Goal: Book appointment/travel/reservation

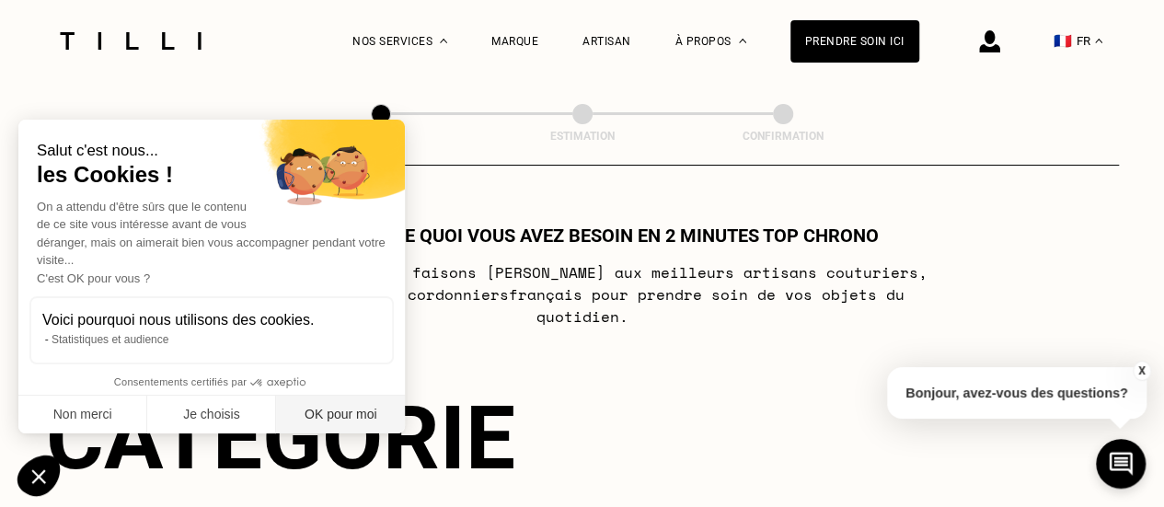
click at [322, 412] on button "OK pour moi" at bounding box center [340, 415] width 129 height 39
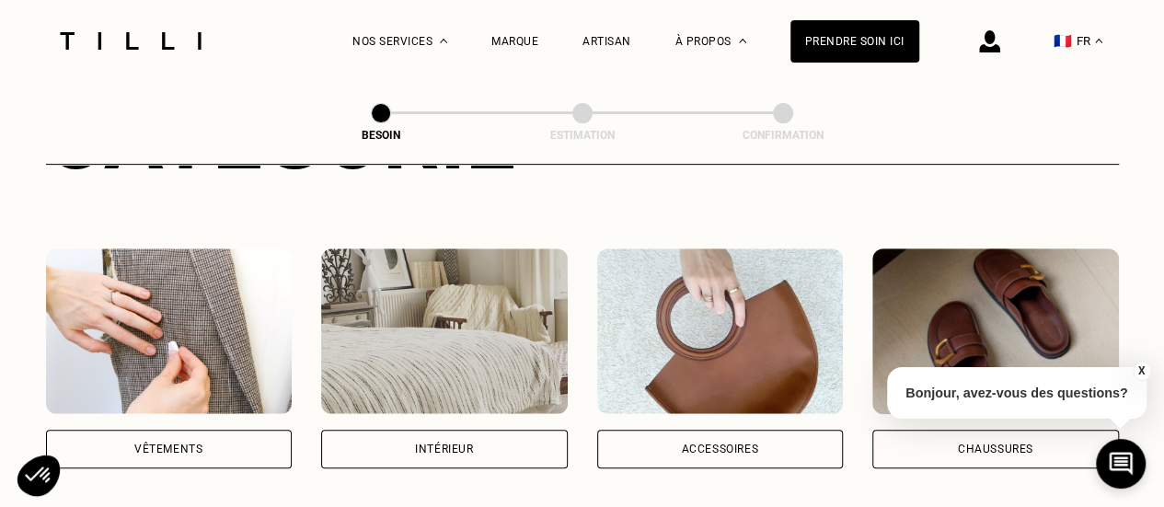
scroll to position [333, 0]
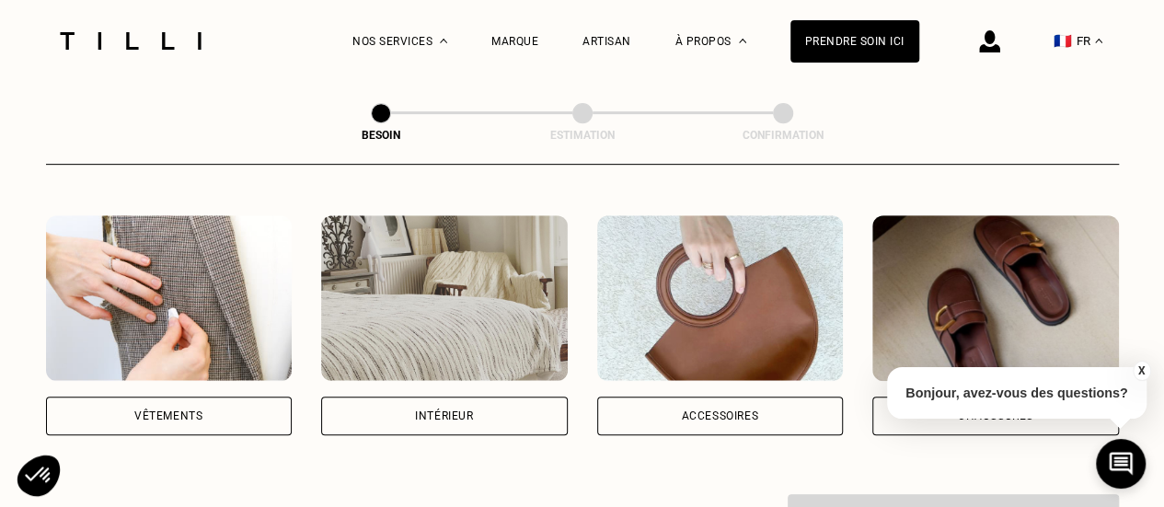
click at [164, 403] on div "Vêtements" at bounding box center [169, 416] width 247 height 39
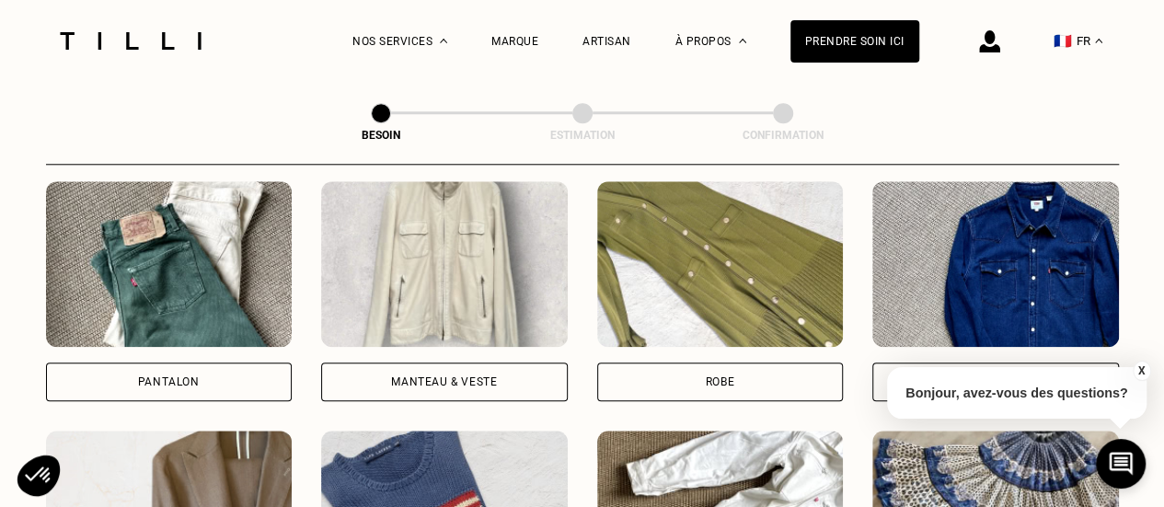
scroll to position [907, 0]
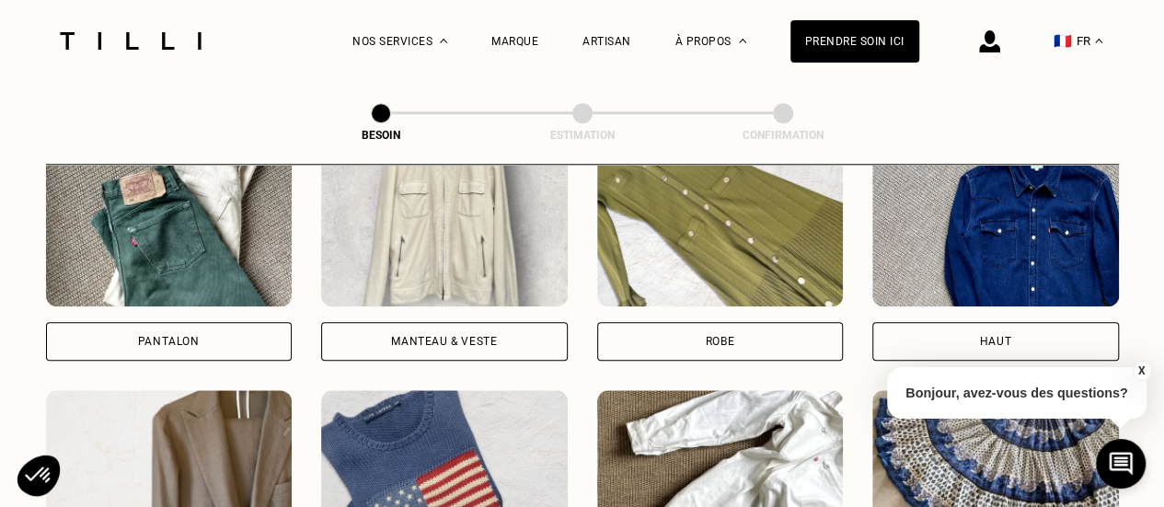
click at [195, 336] on div "Pantalon" at bounding box center [169, 341] width 62 height 11
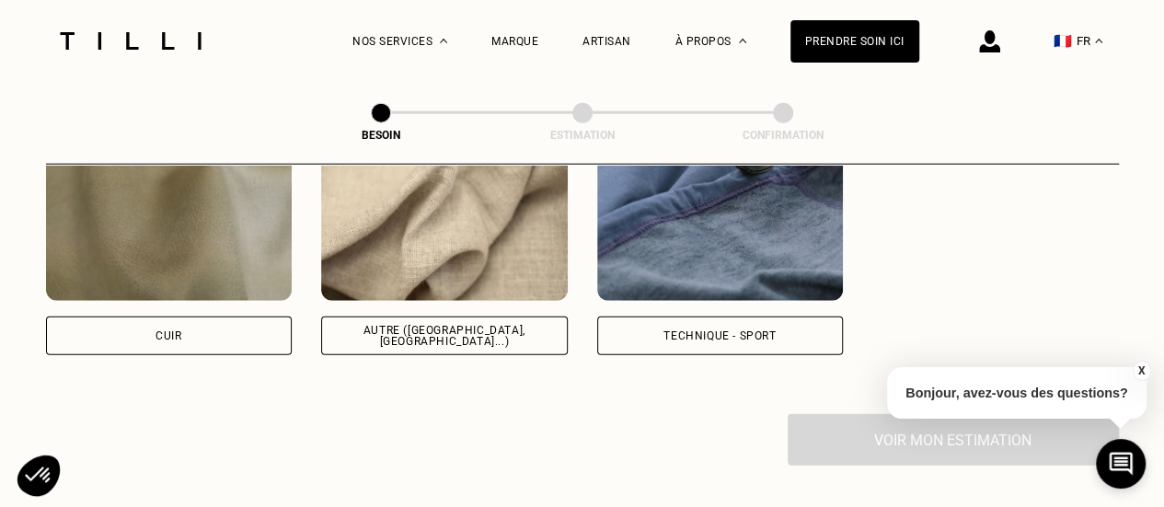
scroll to position [2284, 0]
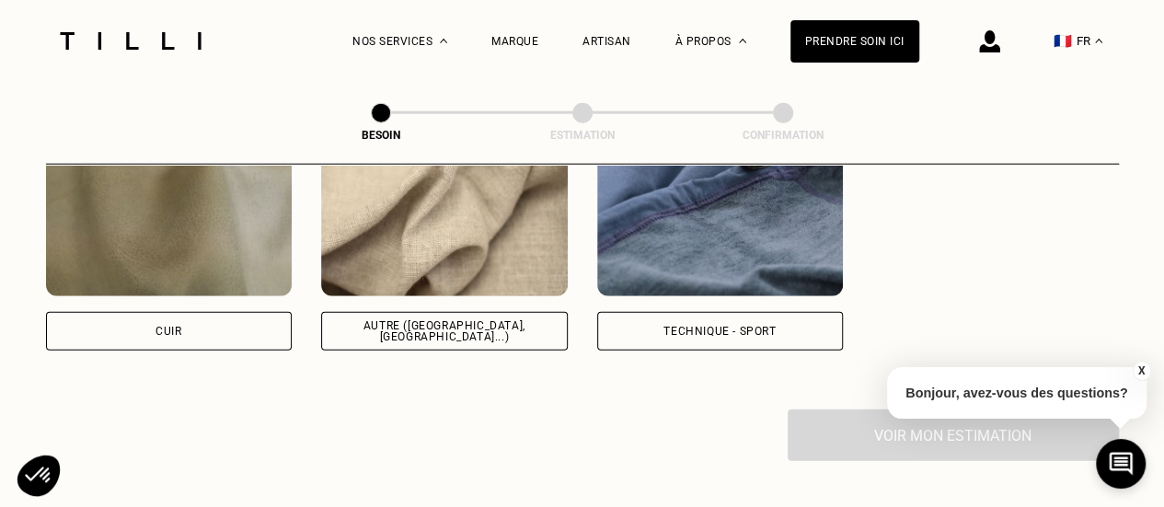
click at [427, 320] on div "Autre ([GEOGRAPHIC_DATA], [GEOGRAPHIC_DATA]...)" at bounding box center [444, 331] width 215 height 22
select select "FR"
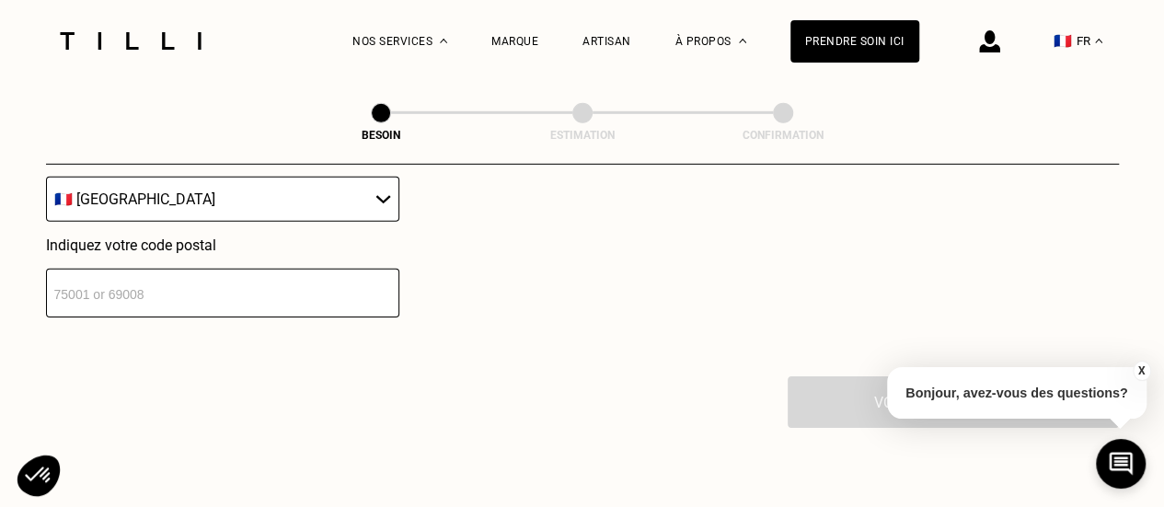
scroll to position [2734, 0]
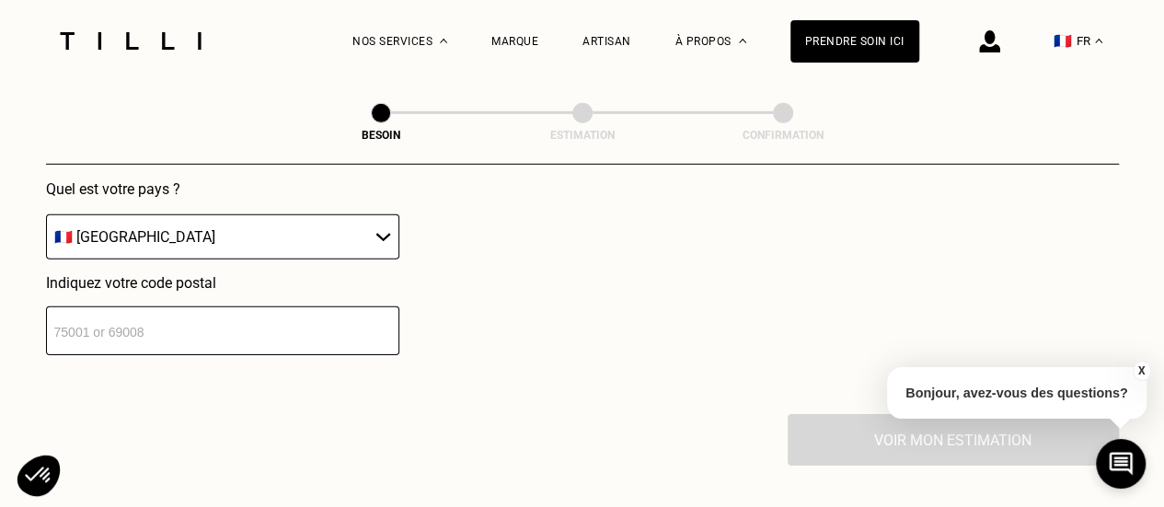
click at [274, 327] on input "number" at bounding box center [222, 330] width 353 height 49
type input "34070"
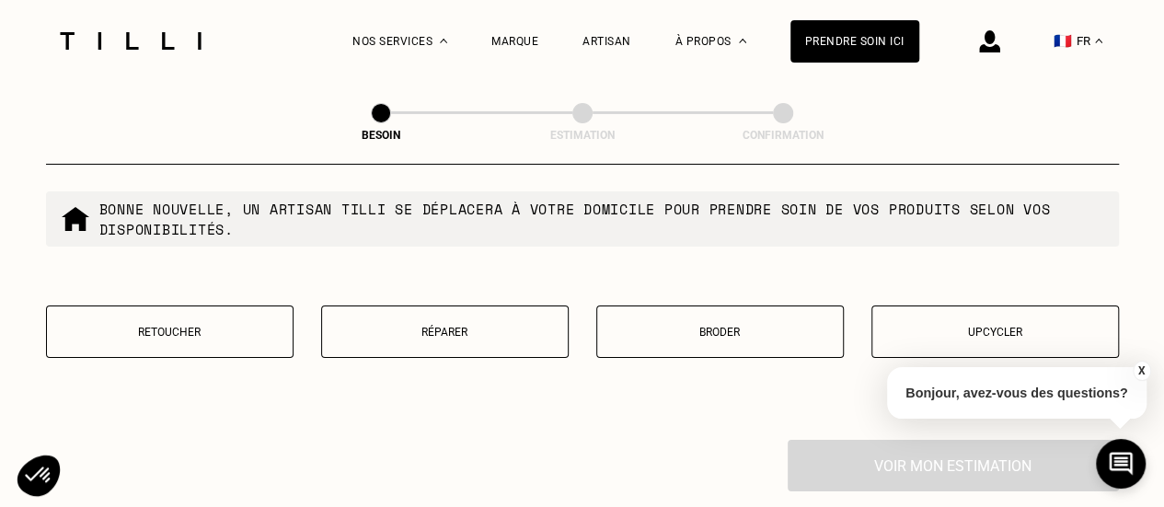
scroll to position [3202, 0]
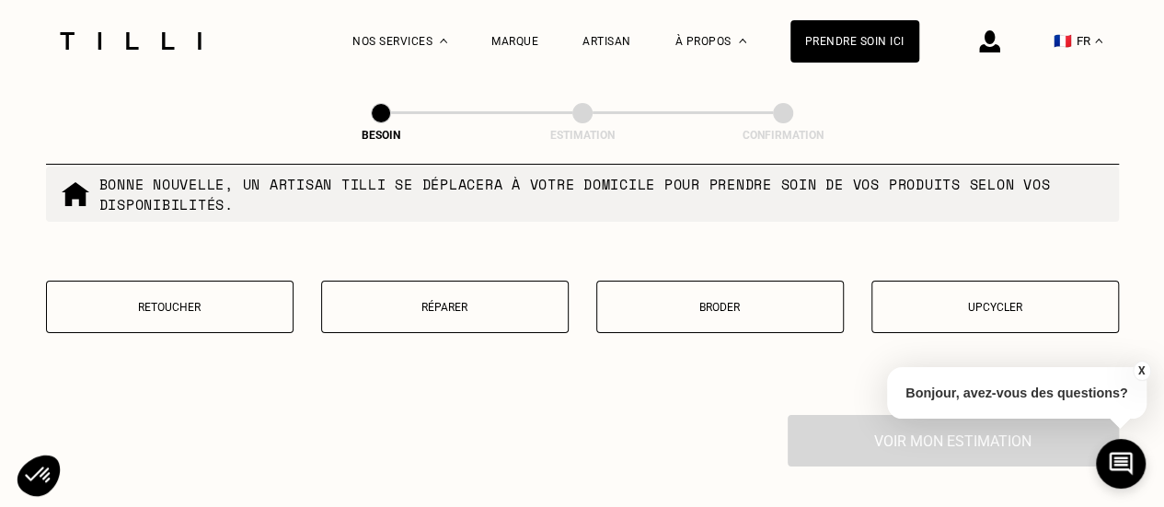
click at [169, 301] on p "Retoucher" at bounding box center [169, 307] width 227 height 13
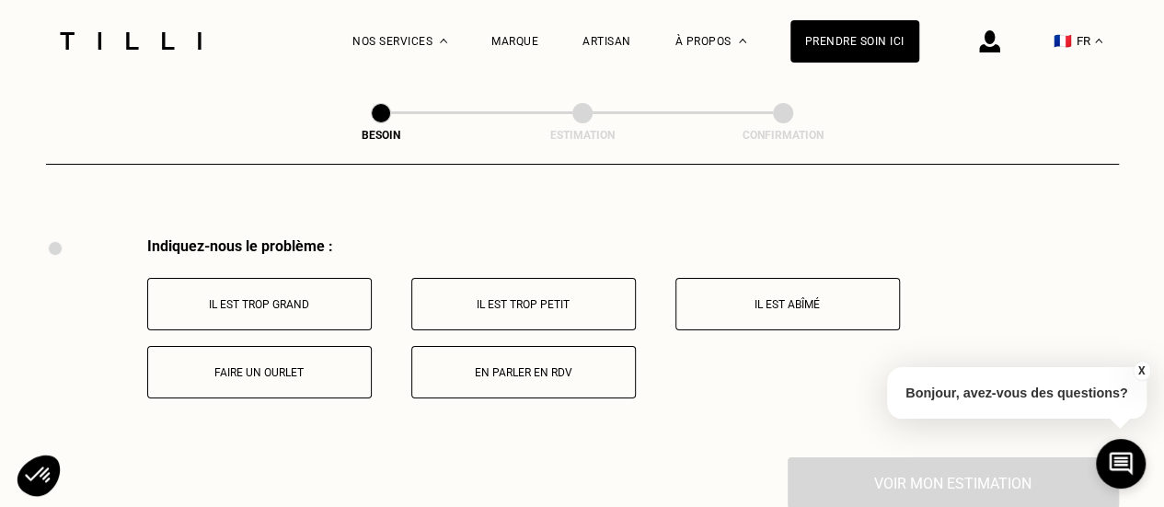
scroll to position [3400, 0]
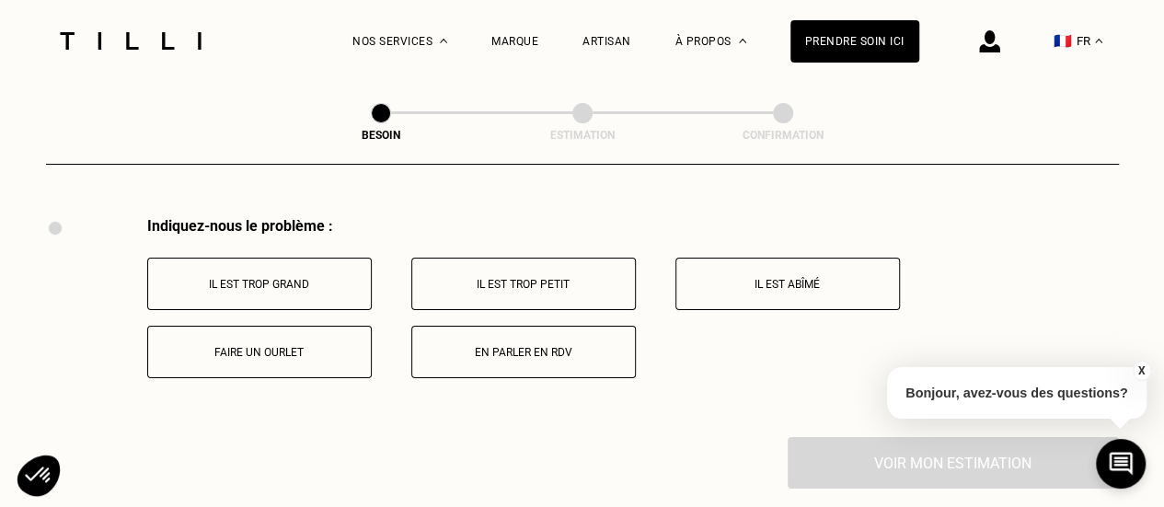
click at [276, 346] on p "Faire un ourlet" at bounding box center [259, 352] width 204 height 13
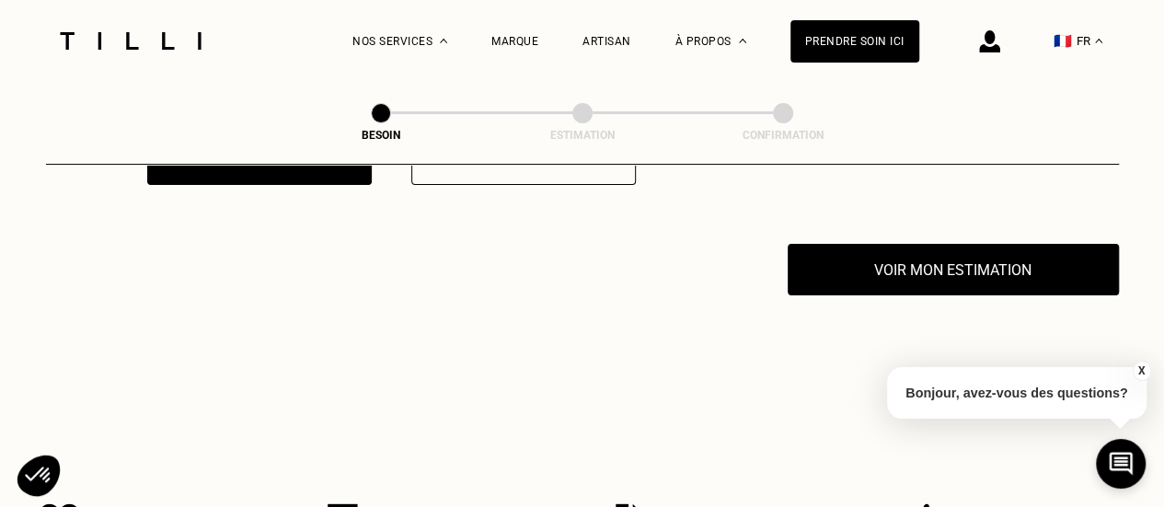
scroll to position [3620, 0]
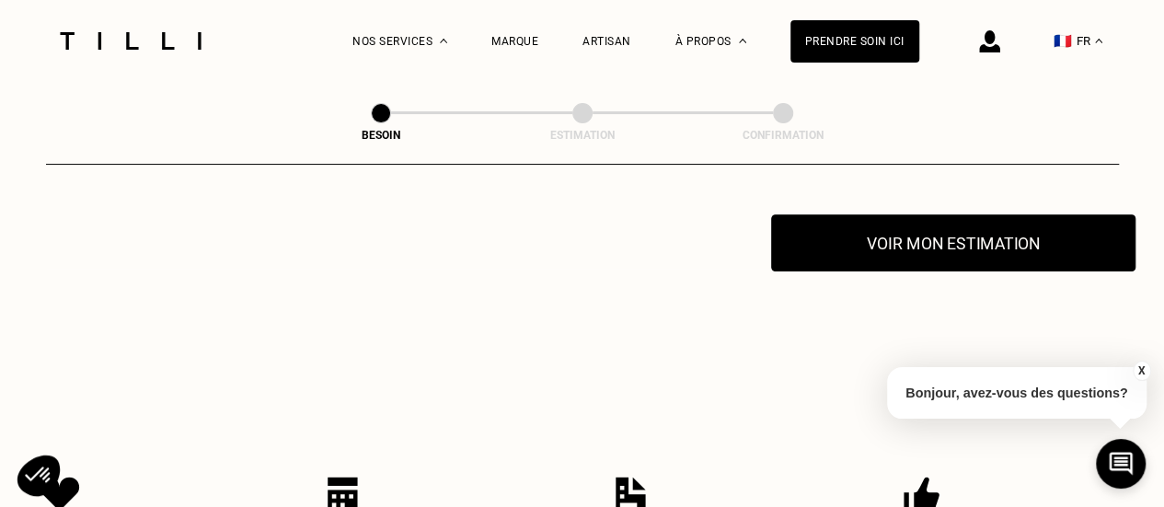
click at [871, 222] on button "Voir mon estimation" at bounding box center [953, 242] width 364 height 57
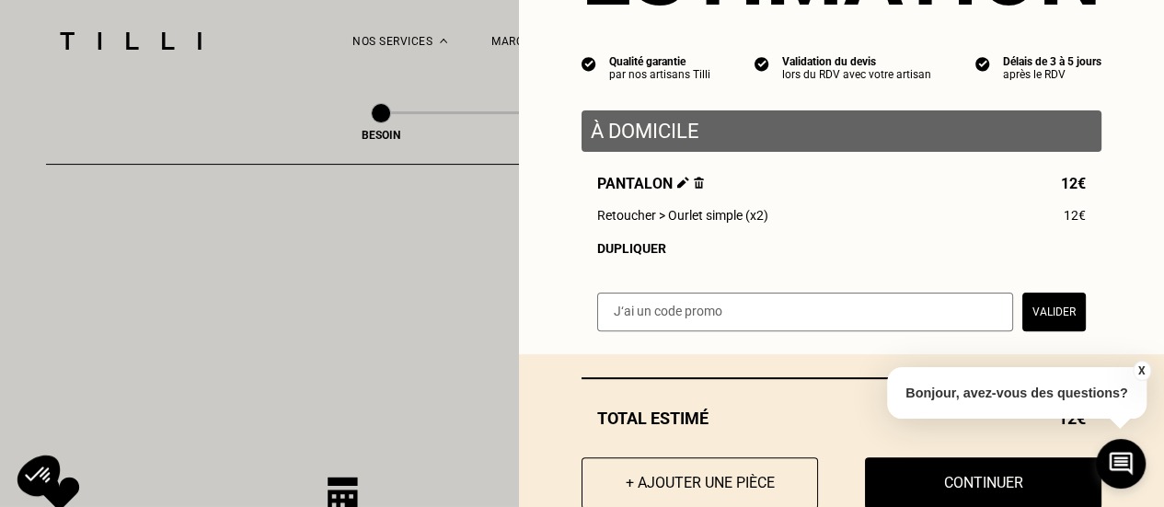
scroll to position [138, 0]
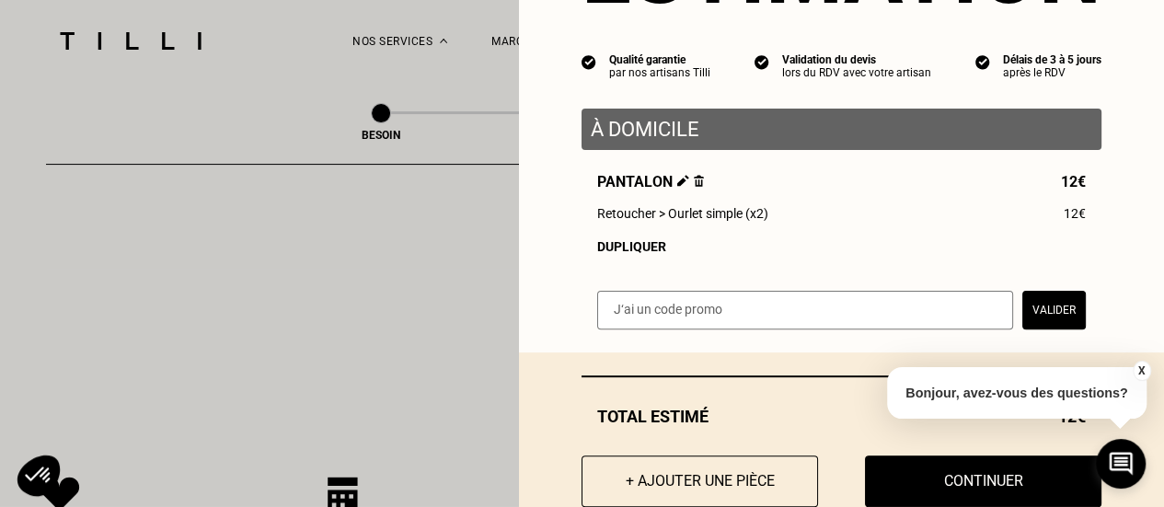
click at [629, 251] on div "Dupliquer" at bounding box center [841, 246] width 489 height 15
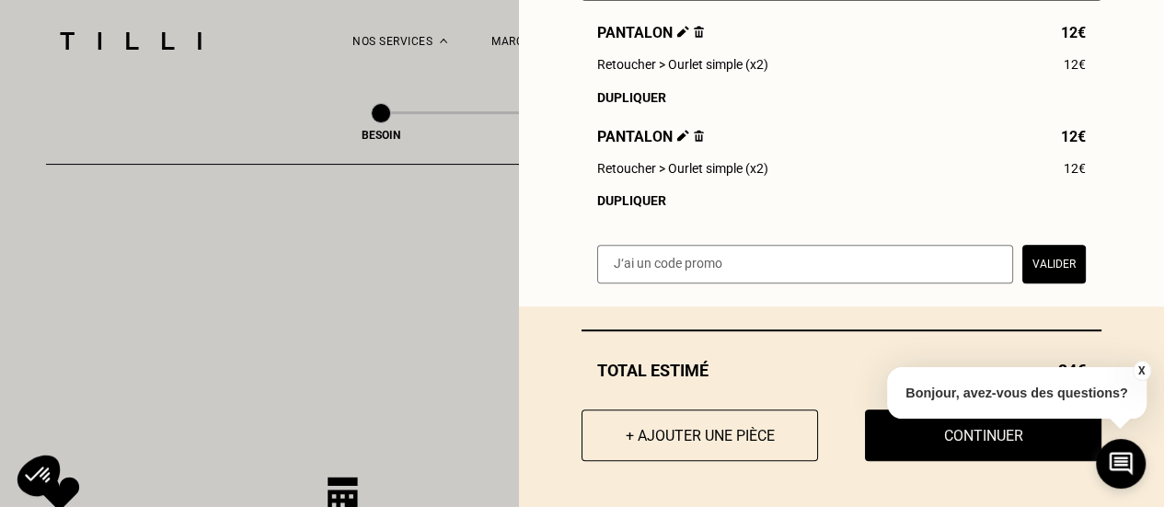
scroll to position [294, 0]
click at [1045, 266] on button "Valider" at bounding box center [1053, 264] width 63 height 39
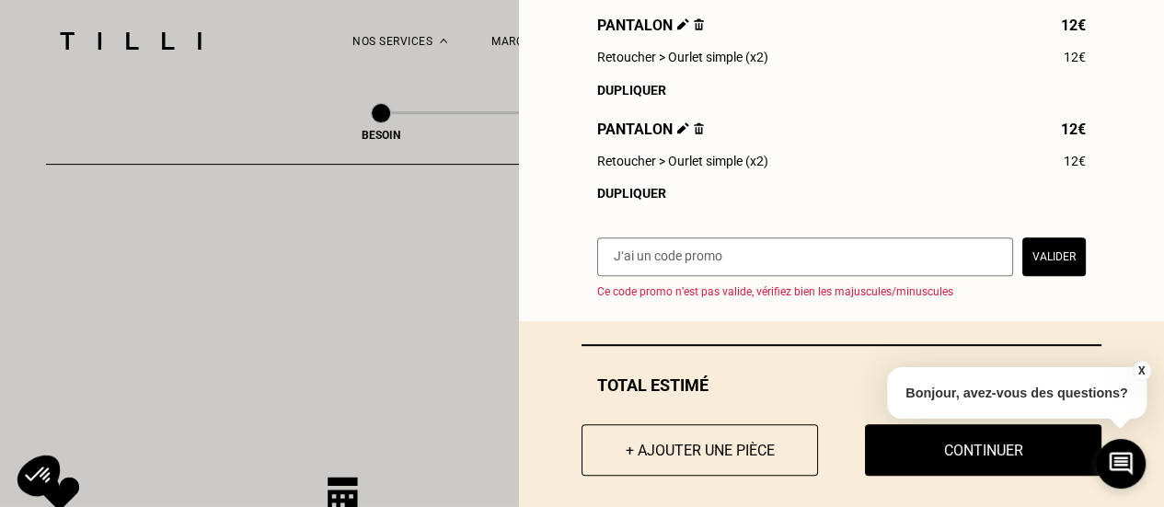
scroll to position [317, 0]
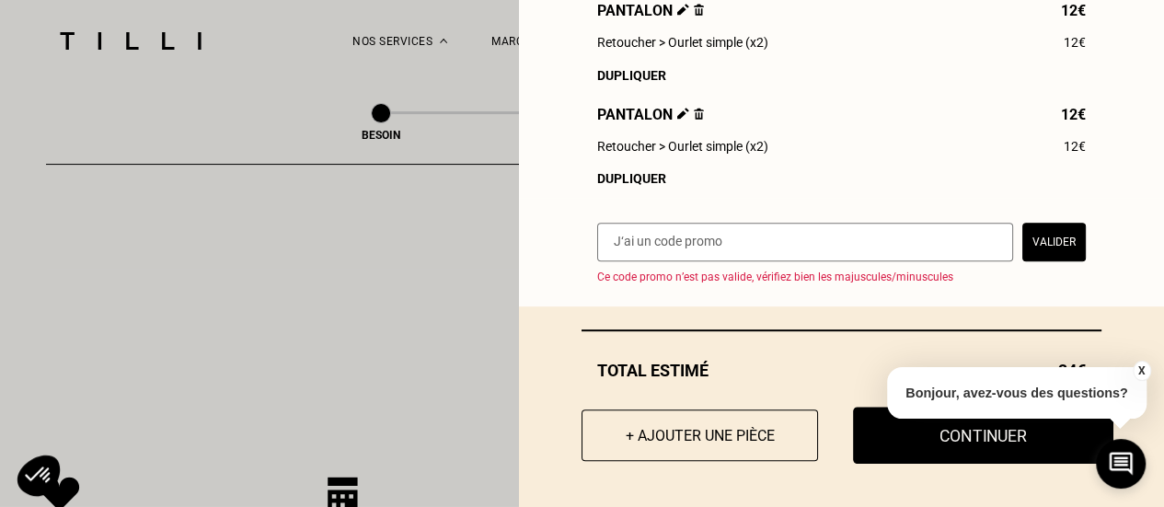
click at [972, 433] on button "Continuer" at bounding box center [983, 435] width 260 height 57
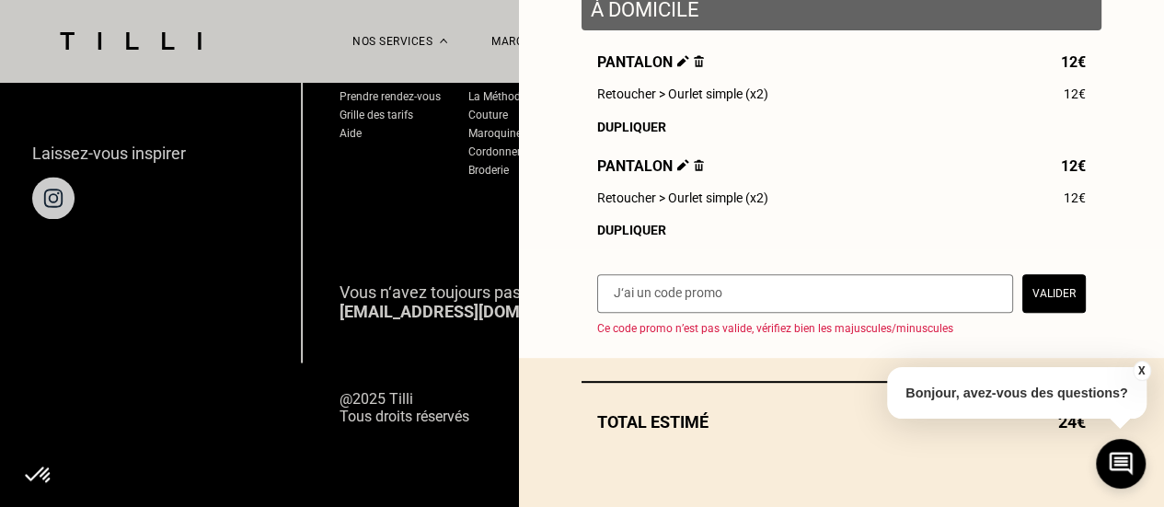
scroll to position [266, 0]
select select "FR"
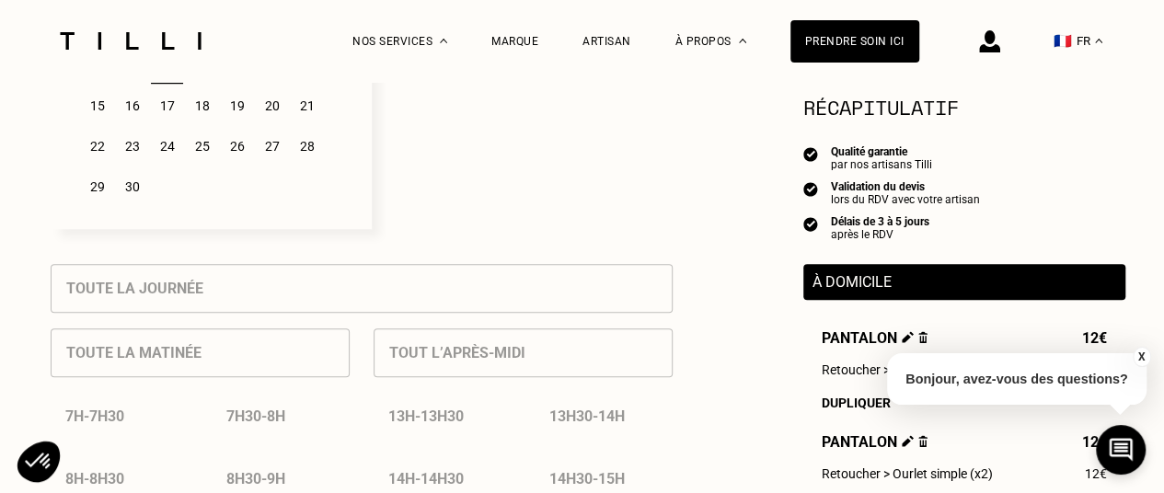
scroll to position [718, 0]
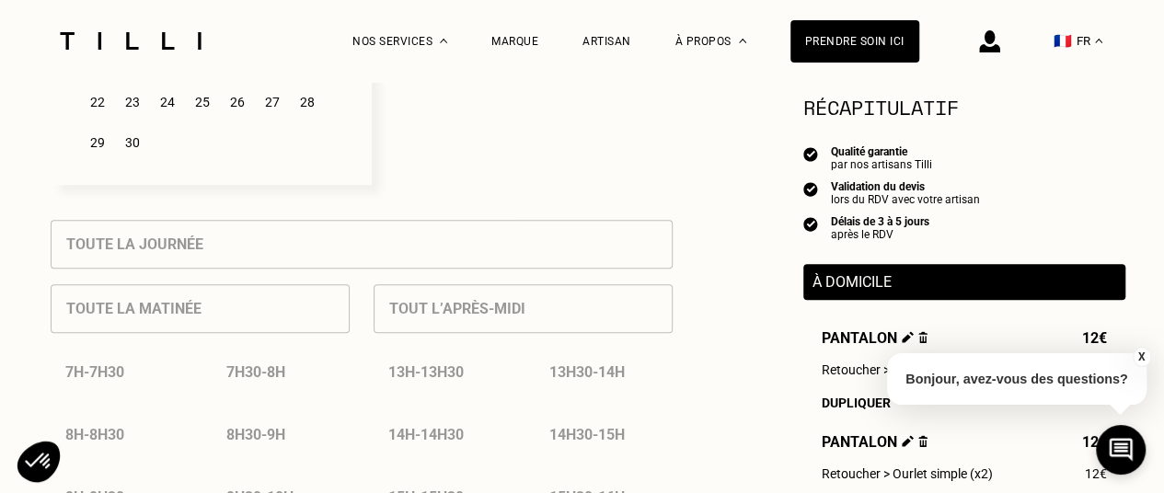
click at [548, 316] on div "Tout l’après-midi 13h - 13h30 13h30 - 14h 14h - 14h30 14h30 - 15h 15h - 15h30 1…" at bounding box center [523, 489] width 299 height 440
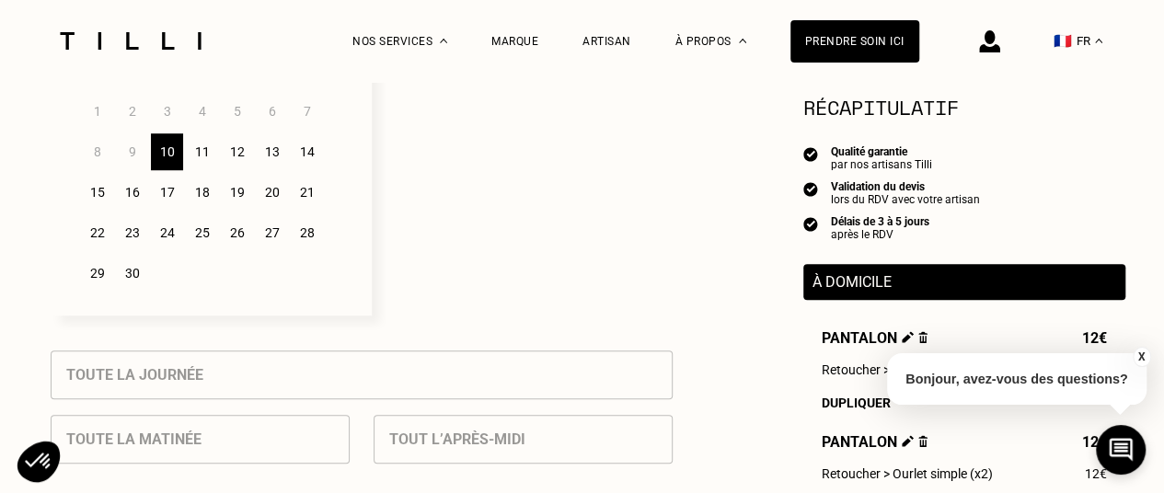
scroll to position [519, 0]
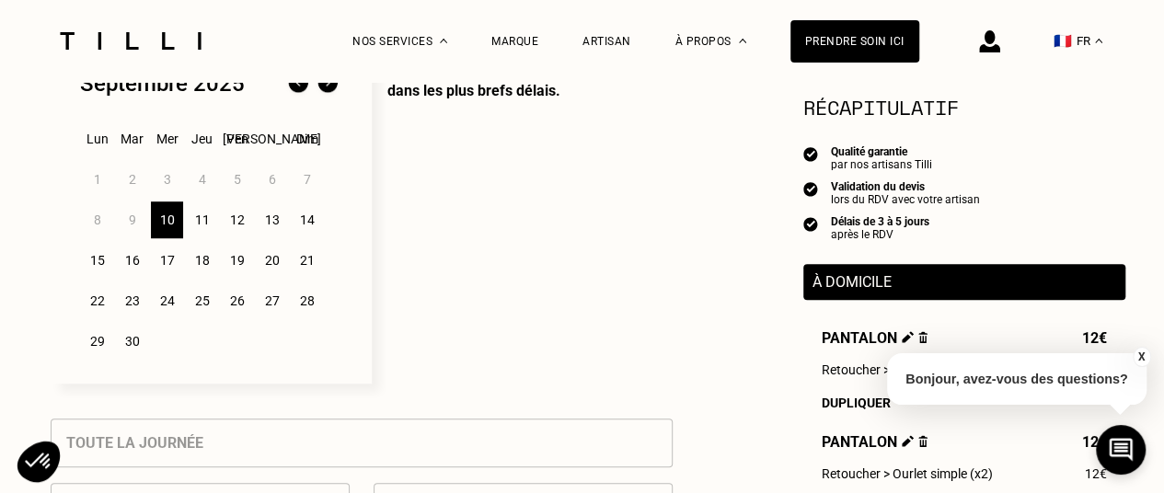
click at [277, 225] on div "13" at bounding box center [272, 219] width 32 height 37
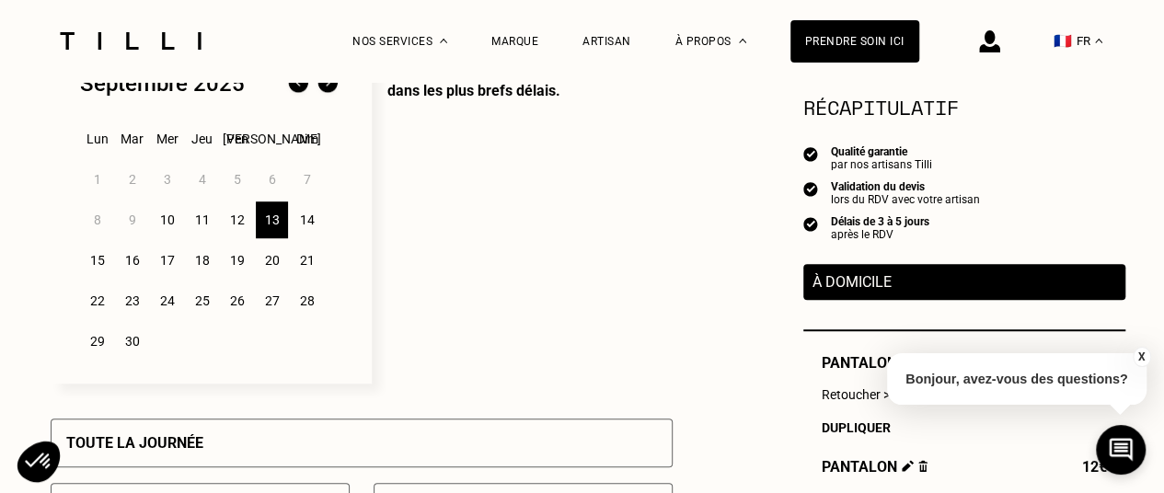
click at [168, 224] on div "10" at bounding box center [167, 219] width 32 height 37
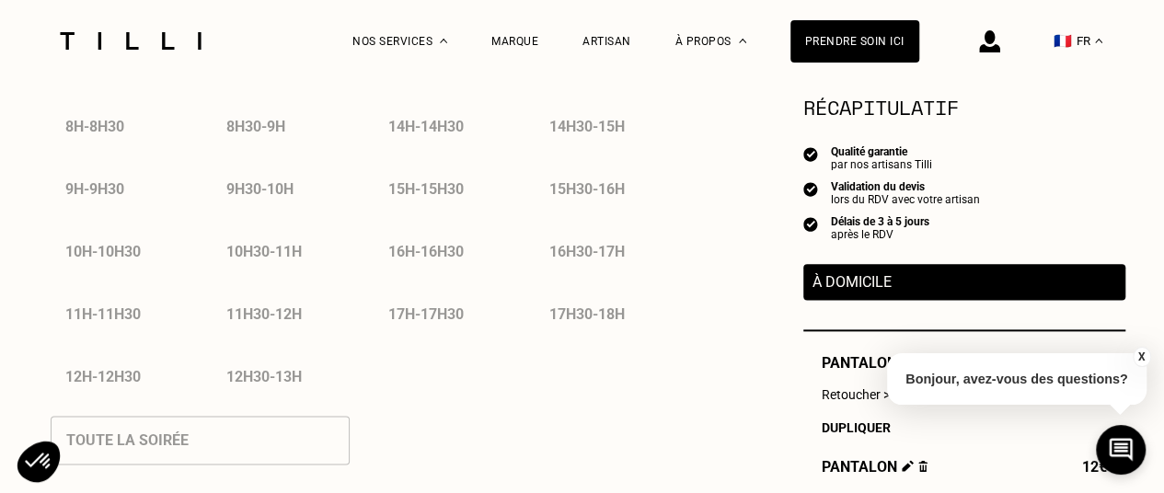
scroll to position [1070, 0]
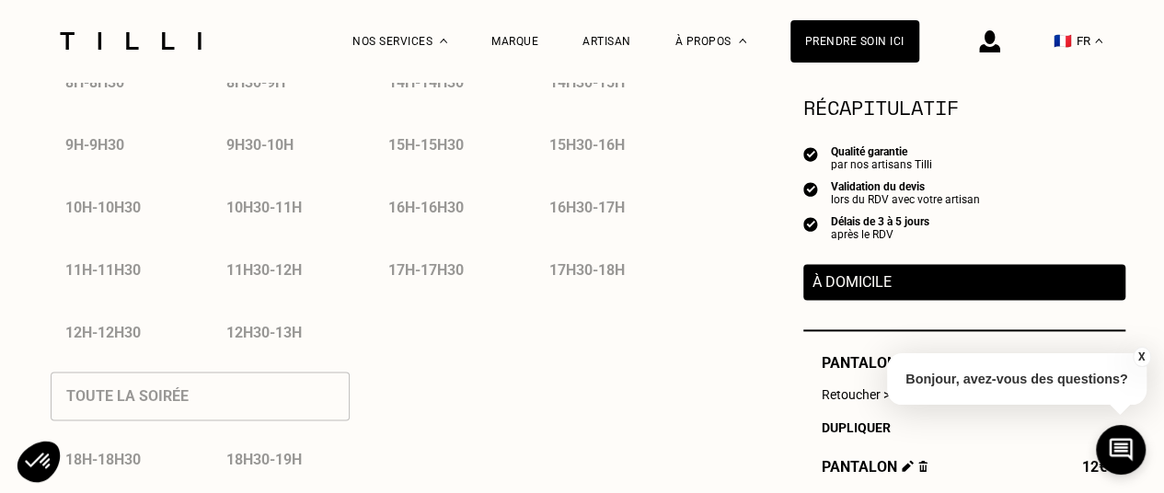
click at [458, 277] on div "17h - 17h30" at bounding box center [443, 270] width 138 height 47
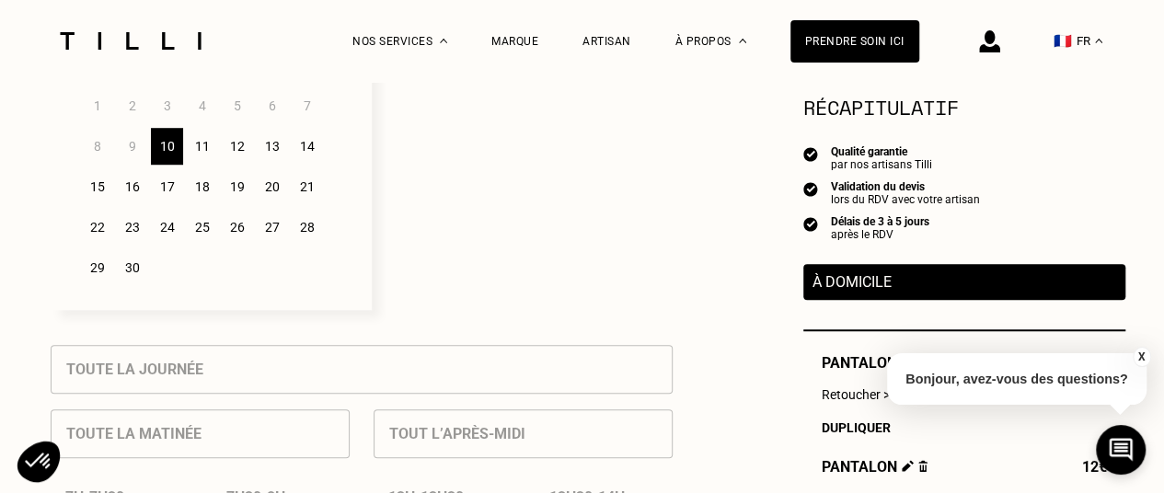
scroll to position [578, 0]
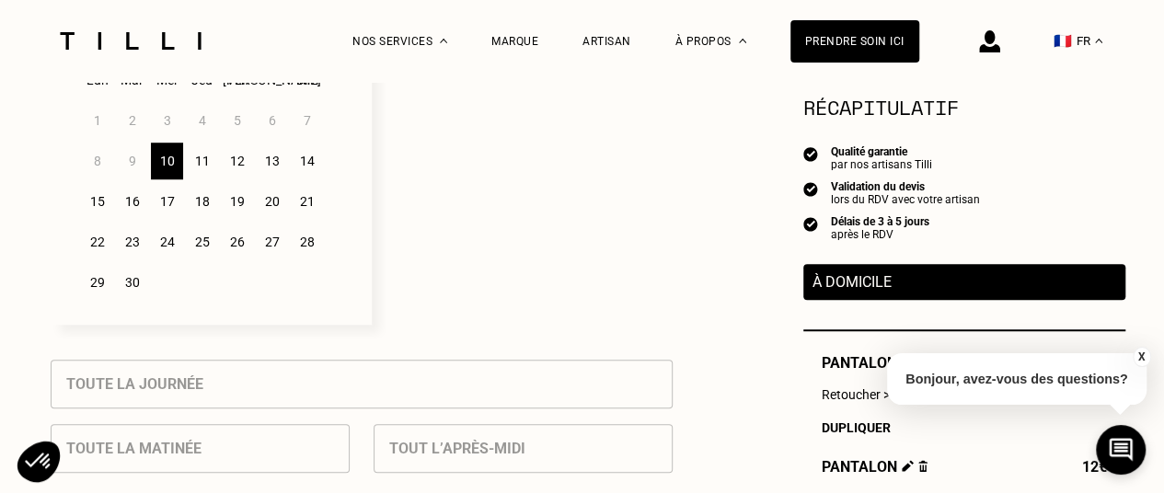
click at [234, 167] on div "12" at bounding box center [237, 161] width 32 height 37
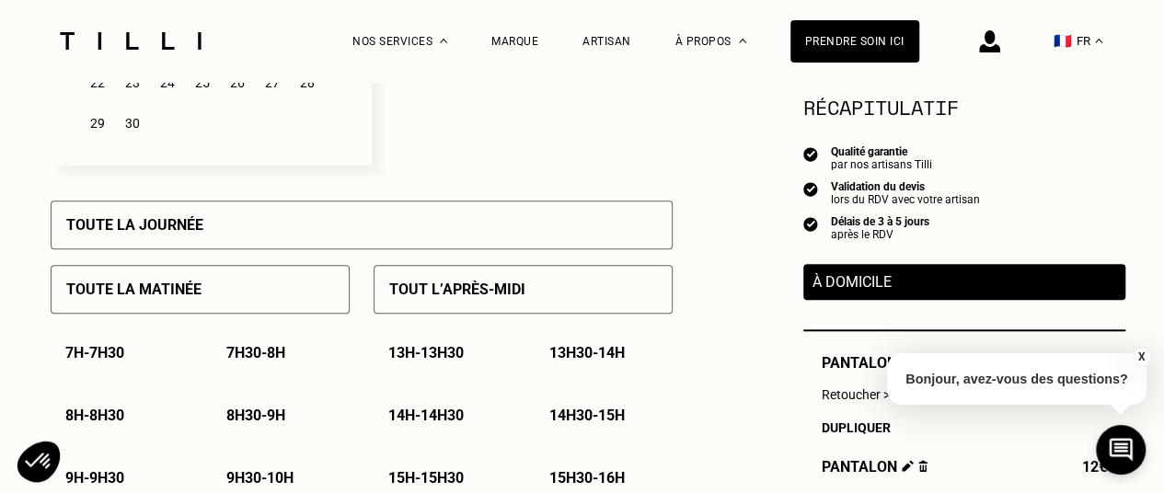
scroll to position [1006, 0]
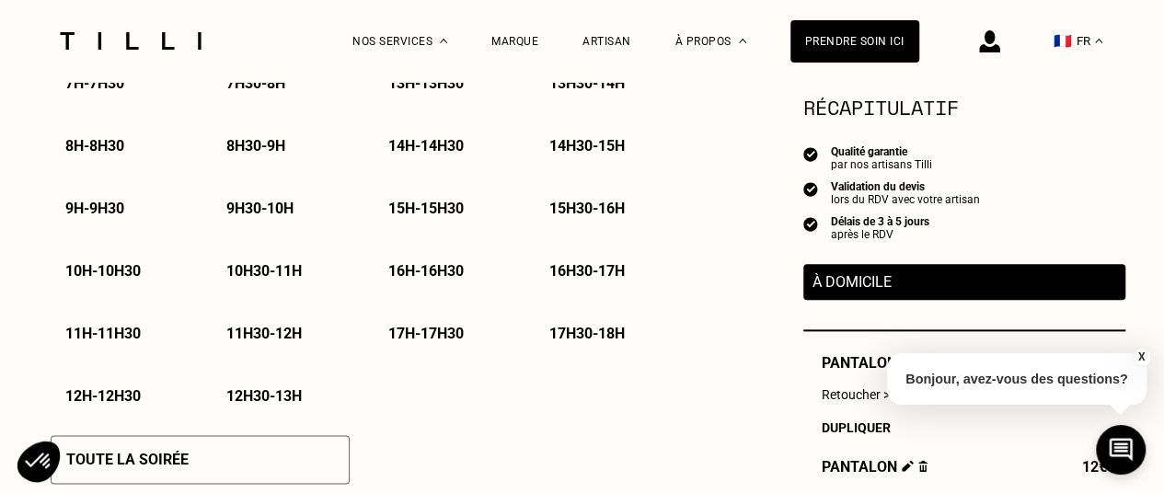
click at [610, 336] on p "17h30 - 18h" at bounding box center [586, 333] width 75 height 17
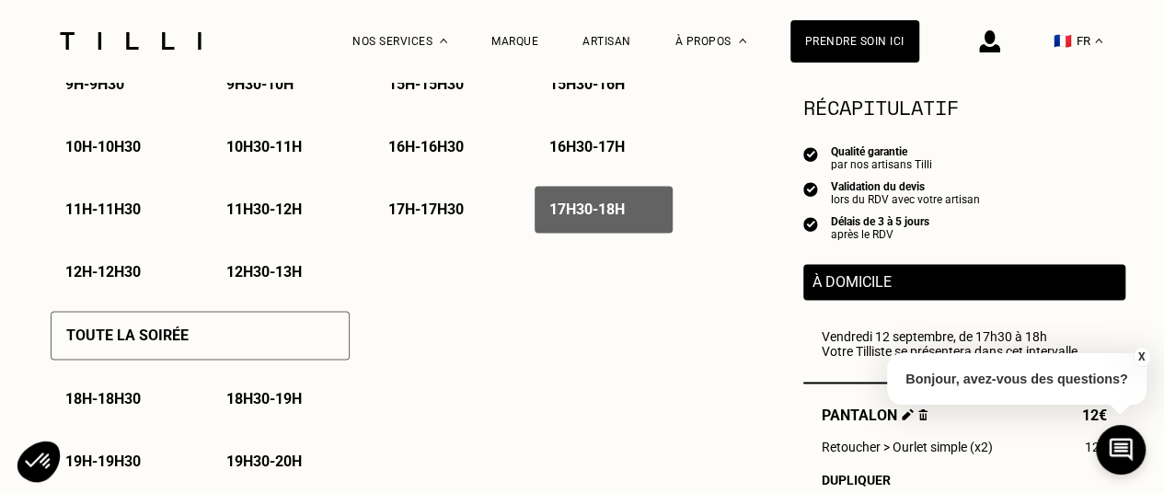
scroll to position [1160, 0]
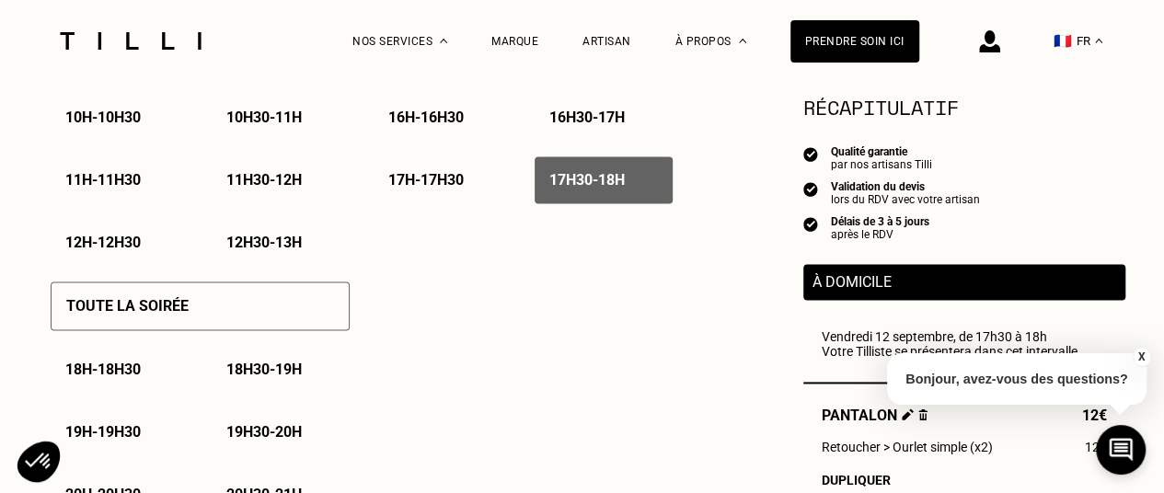
click at [90, 373] on p "18h - 18h30" at bounding box center [102, 369] width 75 height 17
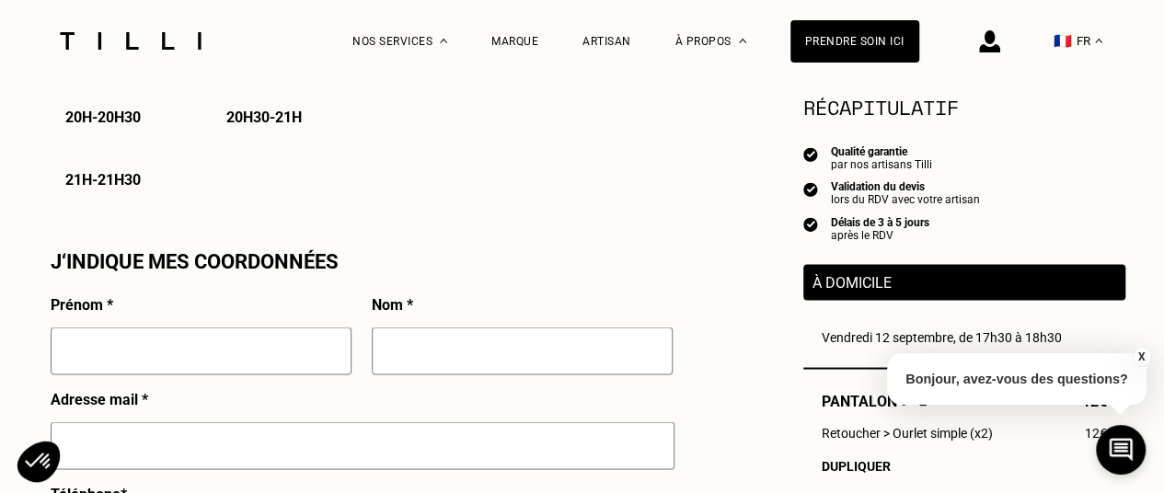
scroll to position [1449, 0]
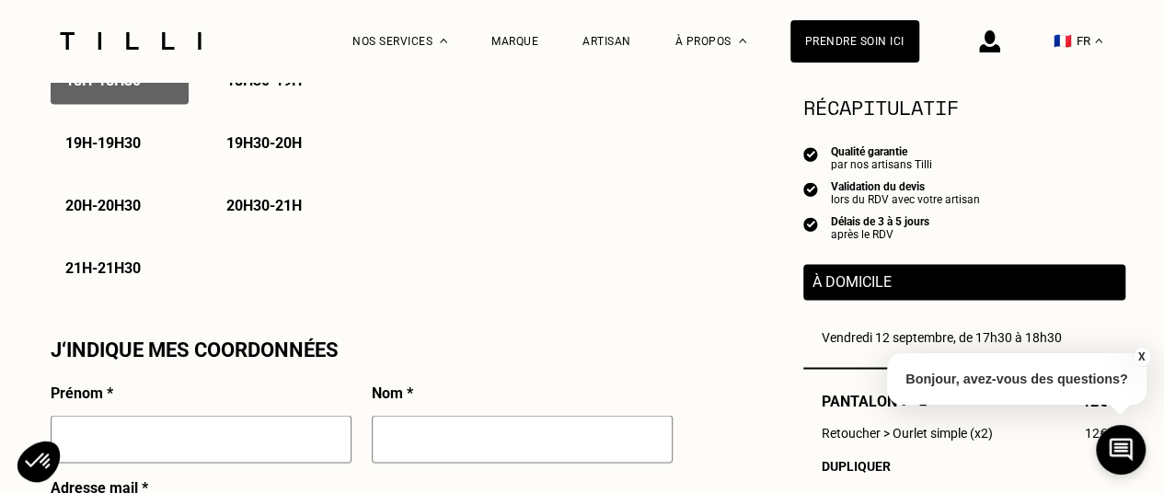
click at [187, 454] on input "text" at bounding box center [201, 439] width 301 height 48
type input "Séverine"
type input "ARDAU"
type input "[EMAIL_ADDRESS][DOMAIN_NAME]"
type input "06 61 17 47 26"
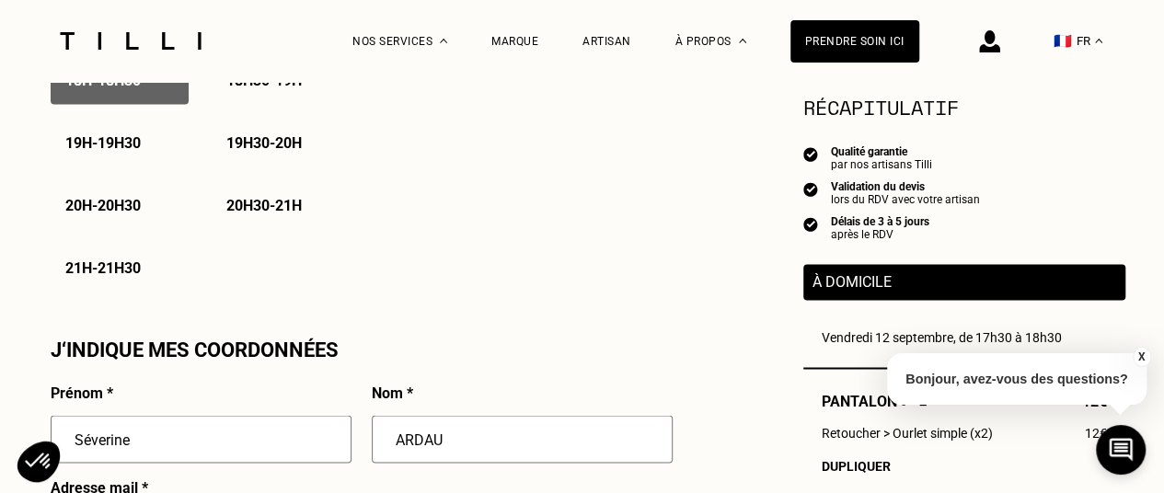
type input "12 Impasse [PERSON_NAME]"
type input "[GEOGRAPHIC_DATA]"
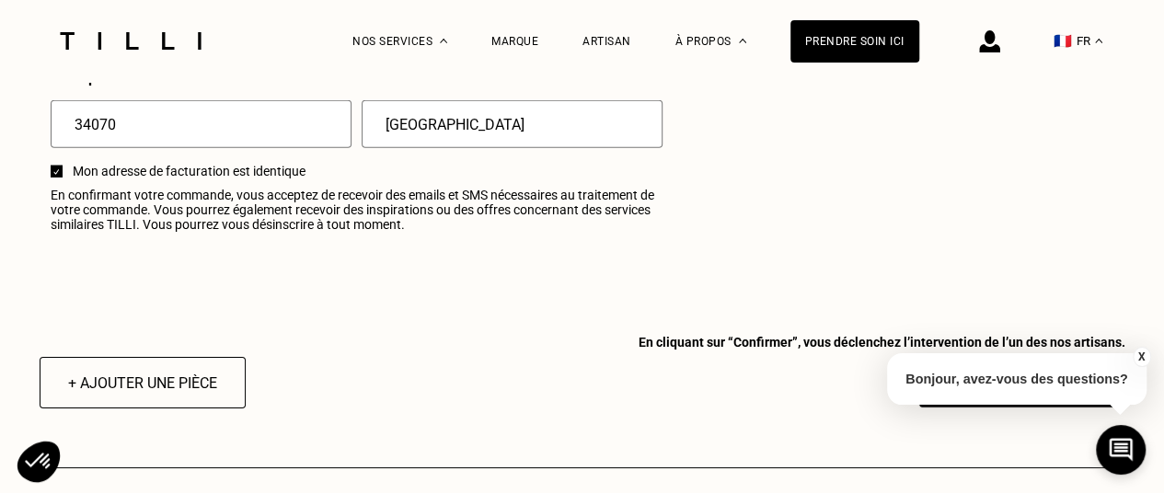
scroll to position [2488, 0]
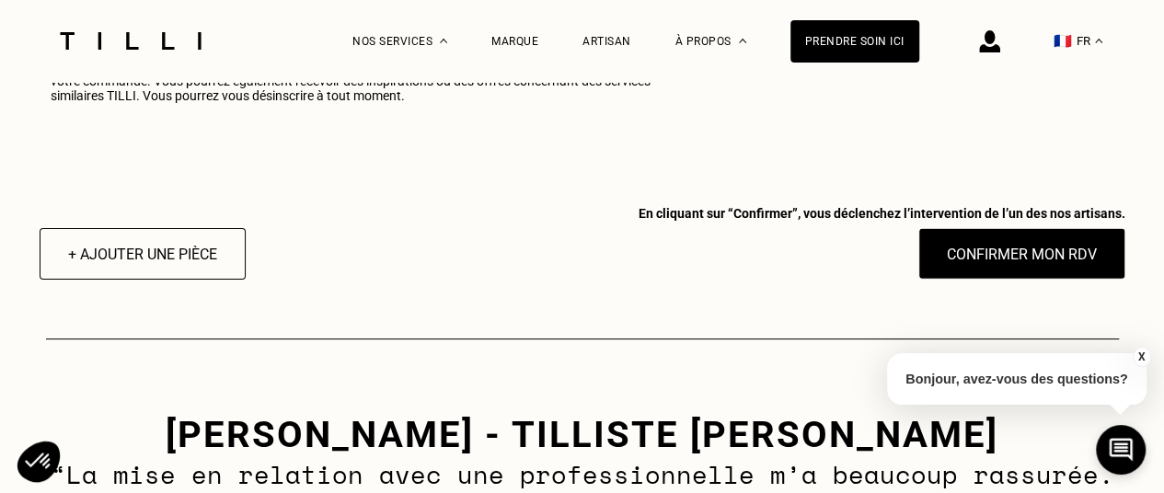
drag, startPoint x: 1150, startPoint y: 367, endPoint x: 1176, endPoint y: 389, distance: 33.9
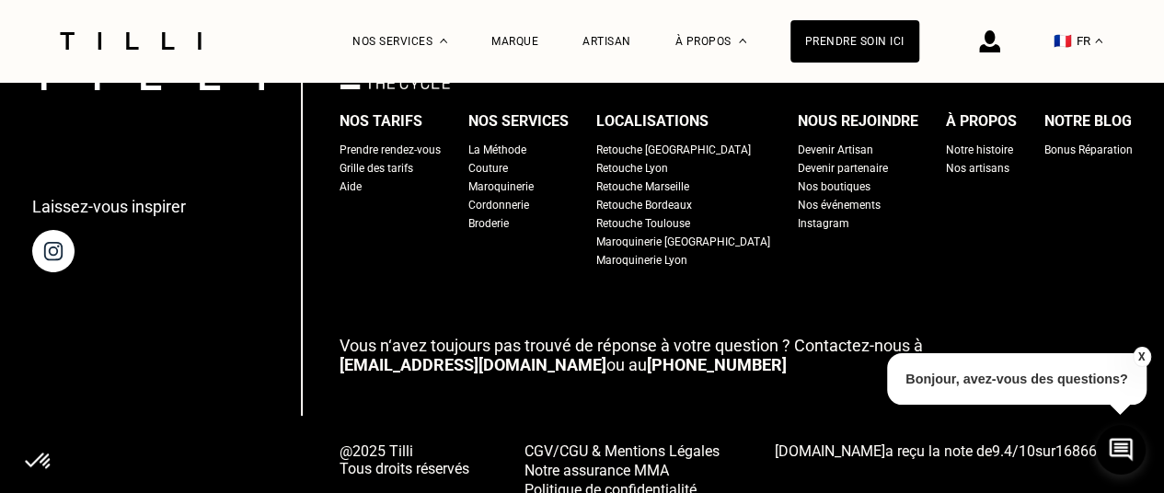
scroll to position [3205, 0]
